Goal: Transaction & Acquisition: Purchase product/service

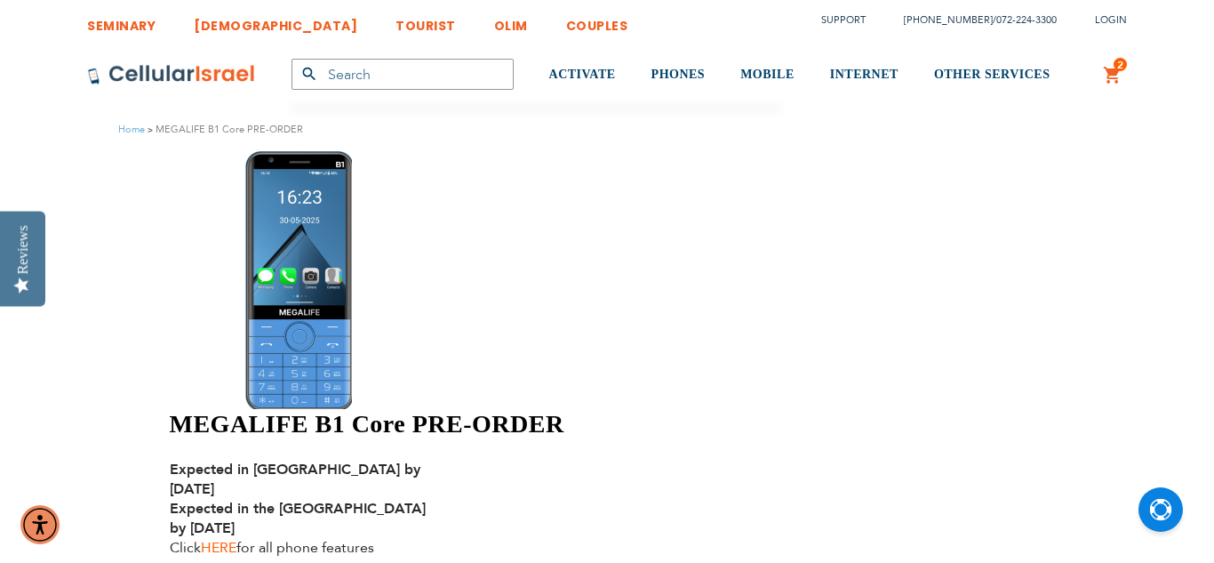
click at [236, 538] on link "HERE" at bounding box center [219, 548] width 36 height 20
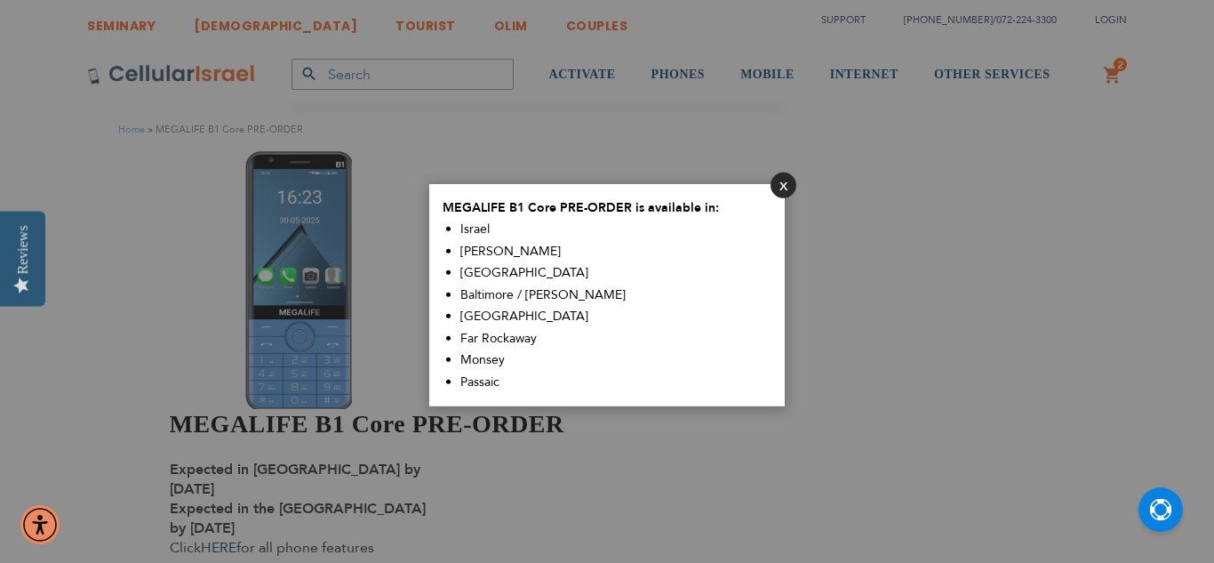
click at [791, 189] on button "Close" at bounding box center [784, 185] width 26 height 26
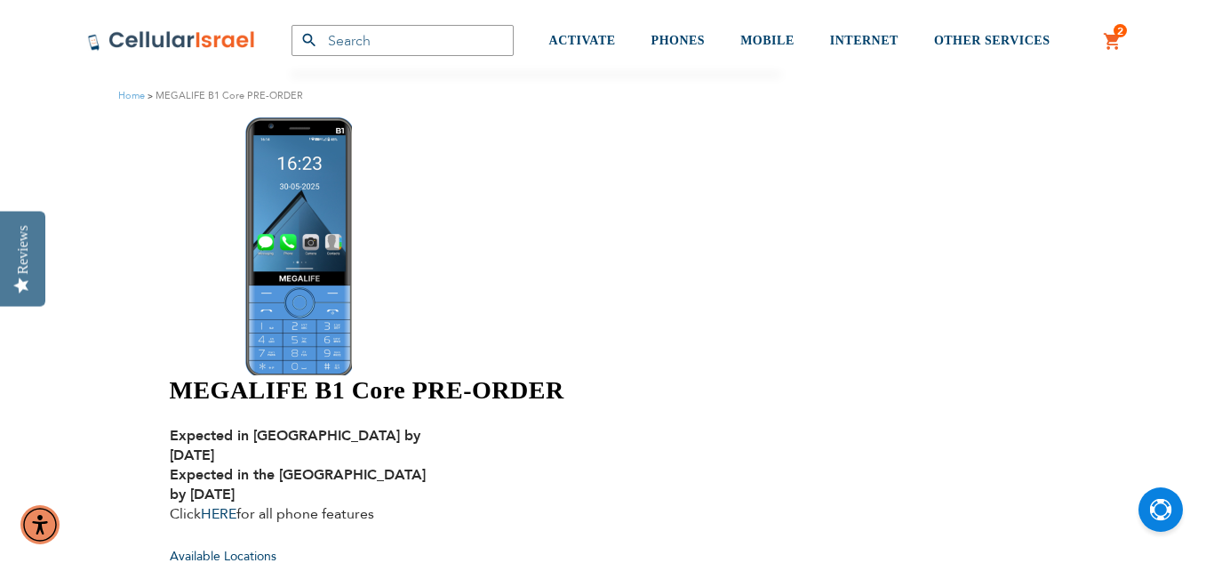
scroll to position [36, 0]
